Goal: Check status: Check status

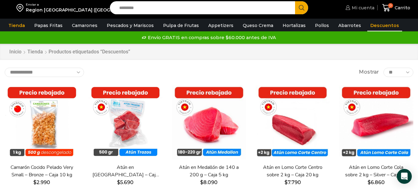
click at [357, 6] on span "Mi cuenta" at bounding box center [362, 8] width 24 height 6
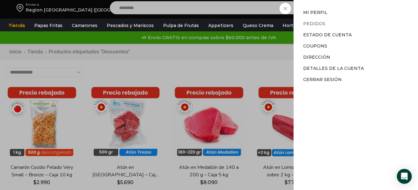
click at [305, 24] on link "Pedidos" at bounding box center [314, 24] width 22 height 6
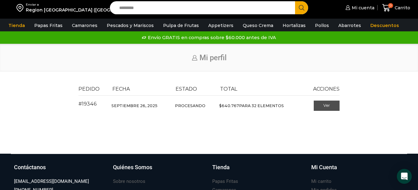
click at [333, 106] on link "Ver" at bounding box center [327, 106] width 26 height 11
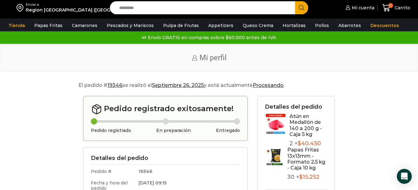
drag, startPoint x: 69, startPoint y: 0, endPoint x: 403, endPoint y: 22, distance: 335.4
click at [403, 22] on div "Tienda Papas Fritas Papas Bastón Papas Especiales Camarones Camarones Crudos Pe…" at bounding box center [209, 26] width 424 height 12
